Goal: Transaction & Acquisition: Purchase product/service

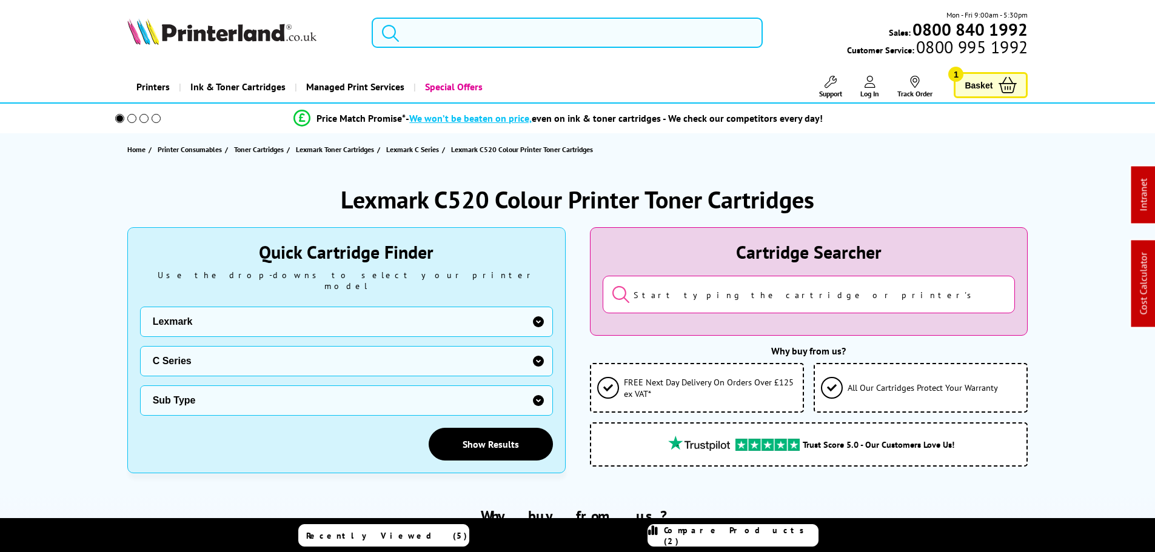
scroll to position [682, 0]
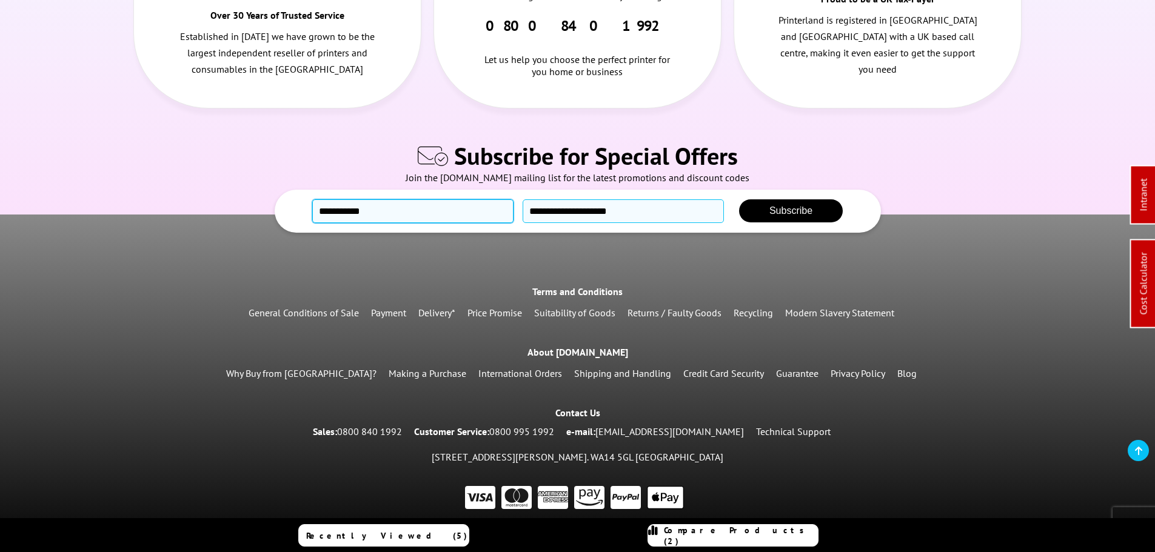
drag, startPoint x: 487, startPoint y: 194, endPoint x: 264, endPoint y: 197, distance: 223.2
click at [264, 197] on form "Subscribe for Special Offers Join the Printerland.co.uk mailing list for the la…" at bounding box center [577, 186] width 1143 height 93
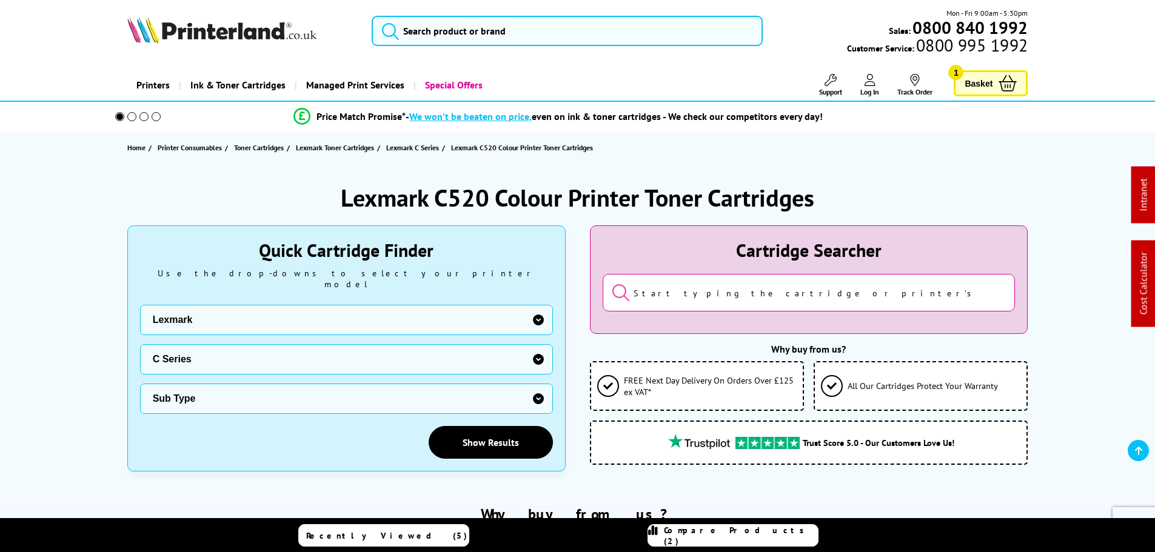
scroll to position [0, 0]
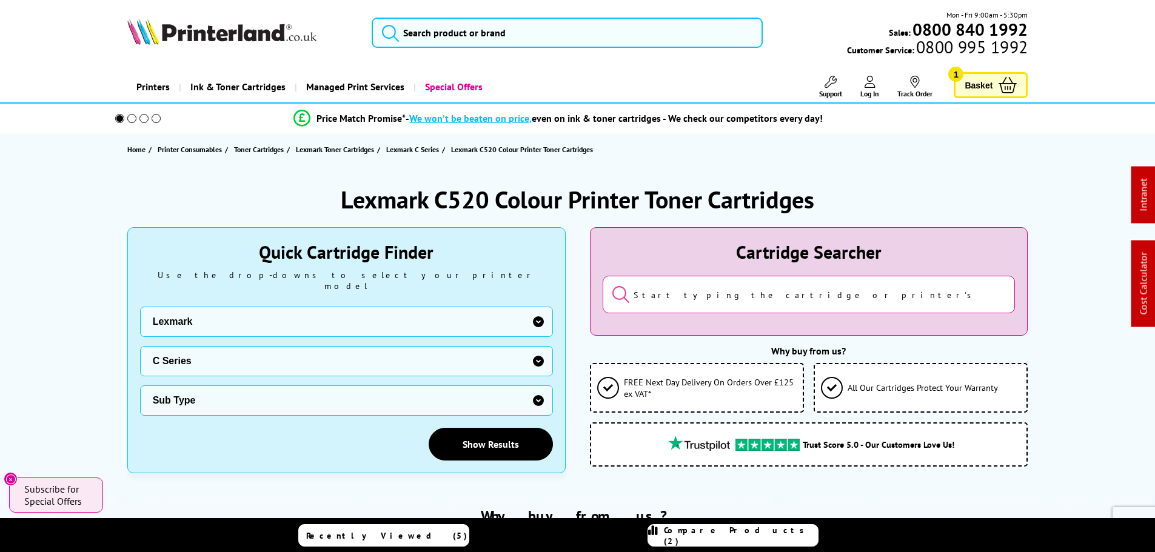
click at [480, 204] on h1 "Lexmark C520 Colour Printer Toner Cartridges" at bounding box center [578, 200] width 474 height 32
drag, startPoint x: 488, startPoint y: 198, endPoint x: 315, endPoint y: 198, distance: 172.8
click at [315, 198] on div "Lexmark C520 Colour Printer Toner Cartridges" at bounding box center [577, 200] width 901 height 32
copy h1 "Lexmark C520"
